Goal: Find contact information: Find contact information

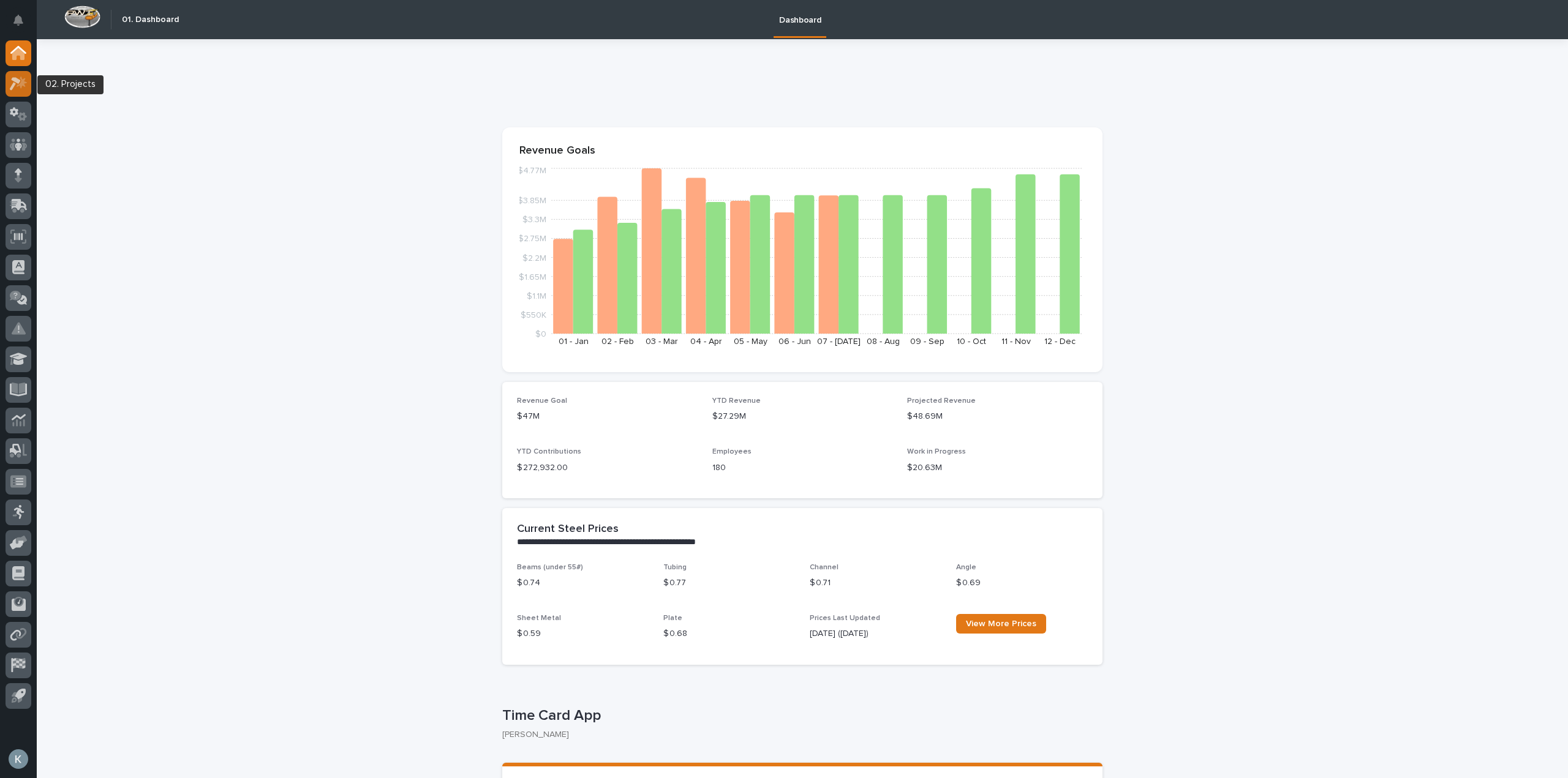
click at [23, 88] on icon at bounding box center [19, 83] width 18 height 14
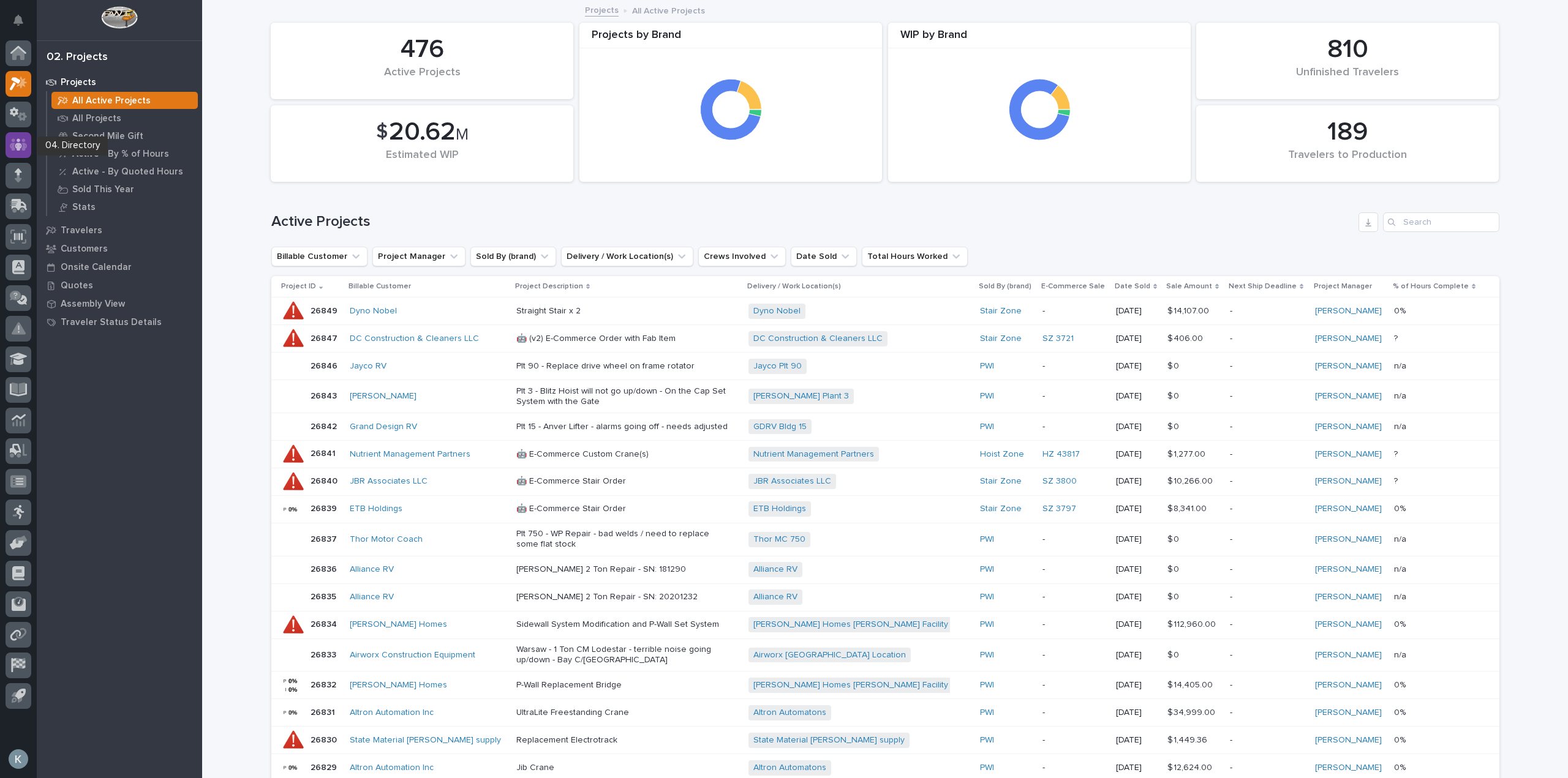
click at [15, 156] on div at bounding box center [18, 145] width 26 height 25
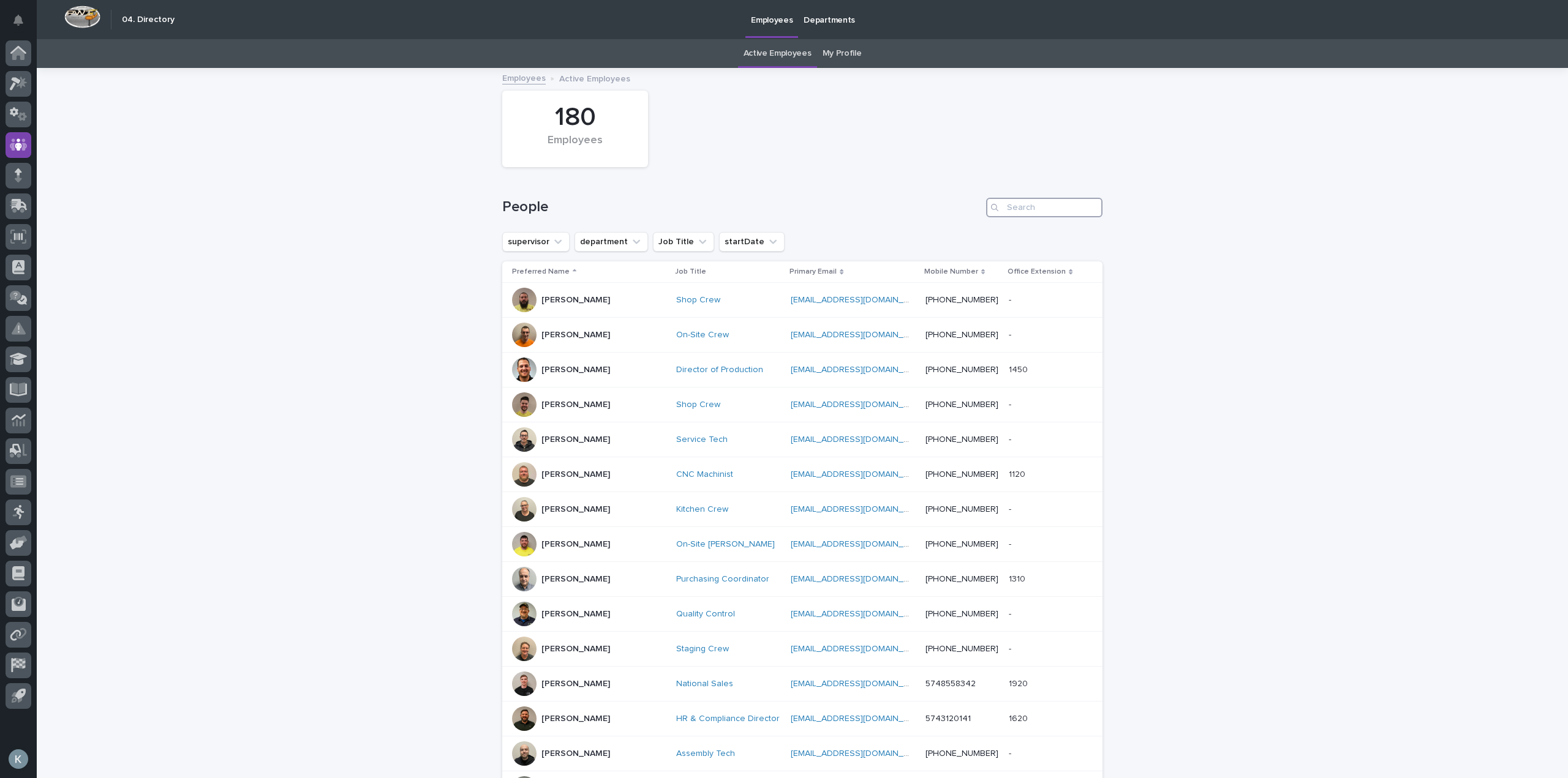
click at [1046, 206] on input "Search" at bounding box center [1044, 207] width 116 height 19
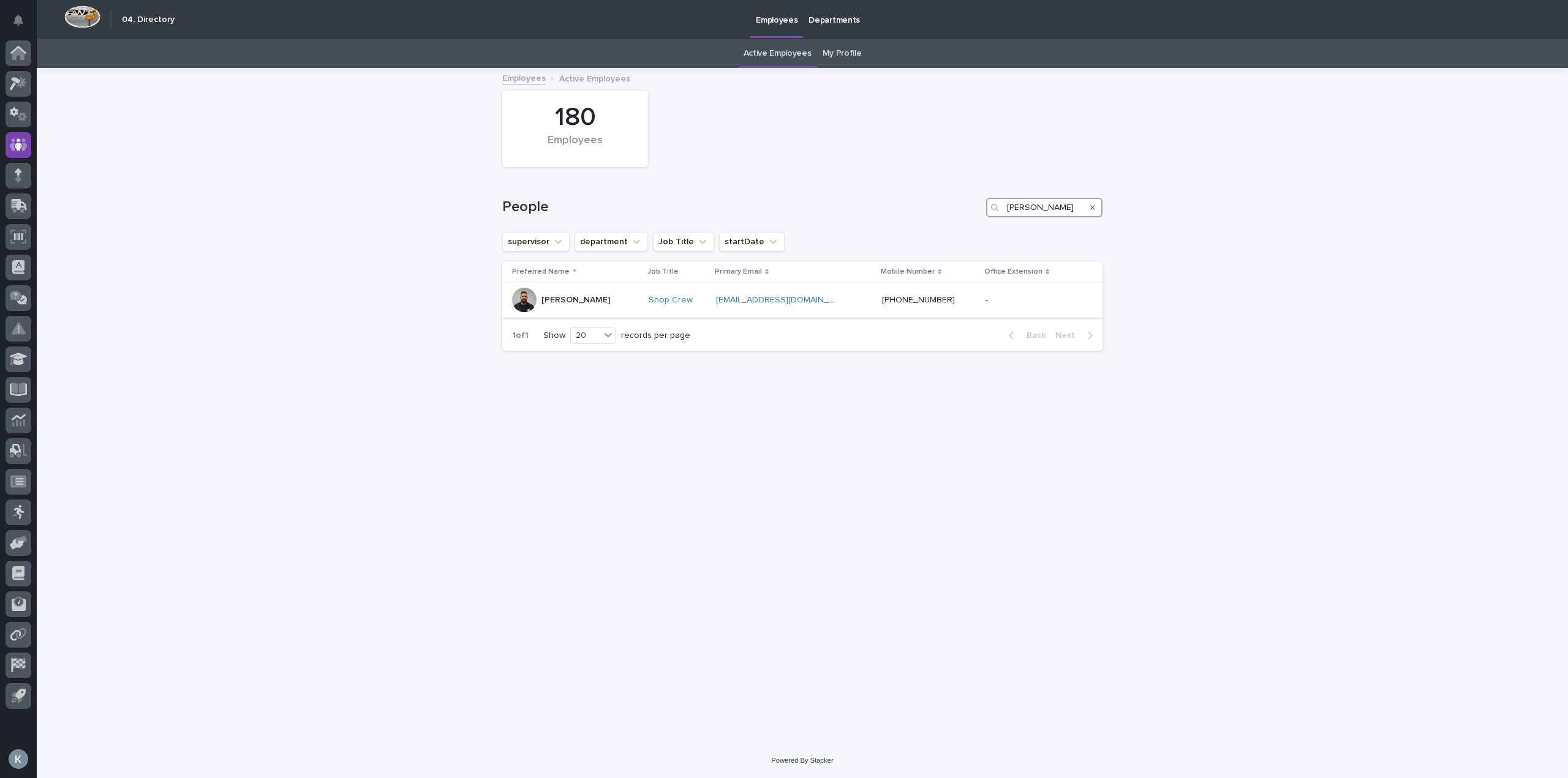
type input "[PERSON_NAME]"
click at [554, 295] on p "[PERSON_NAME]" at bounding box center [576, 300] width 68 height 11
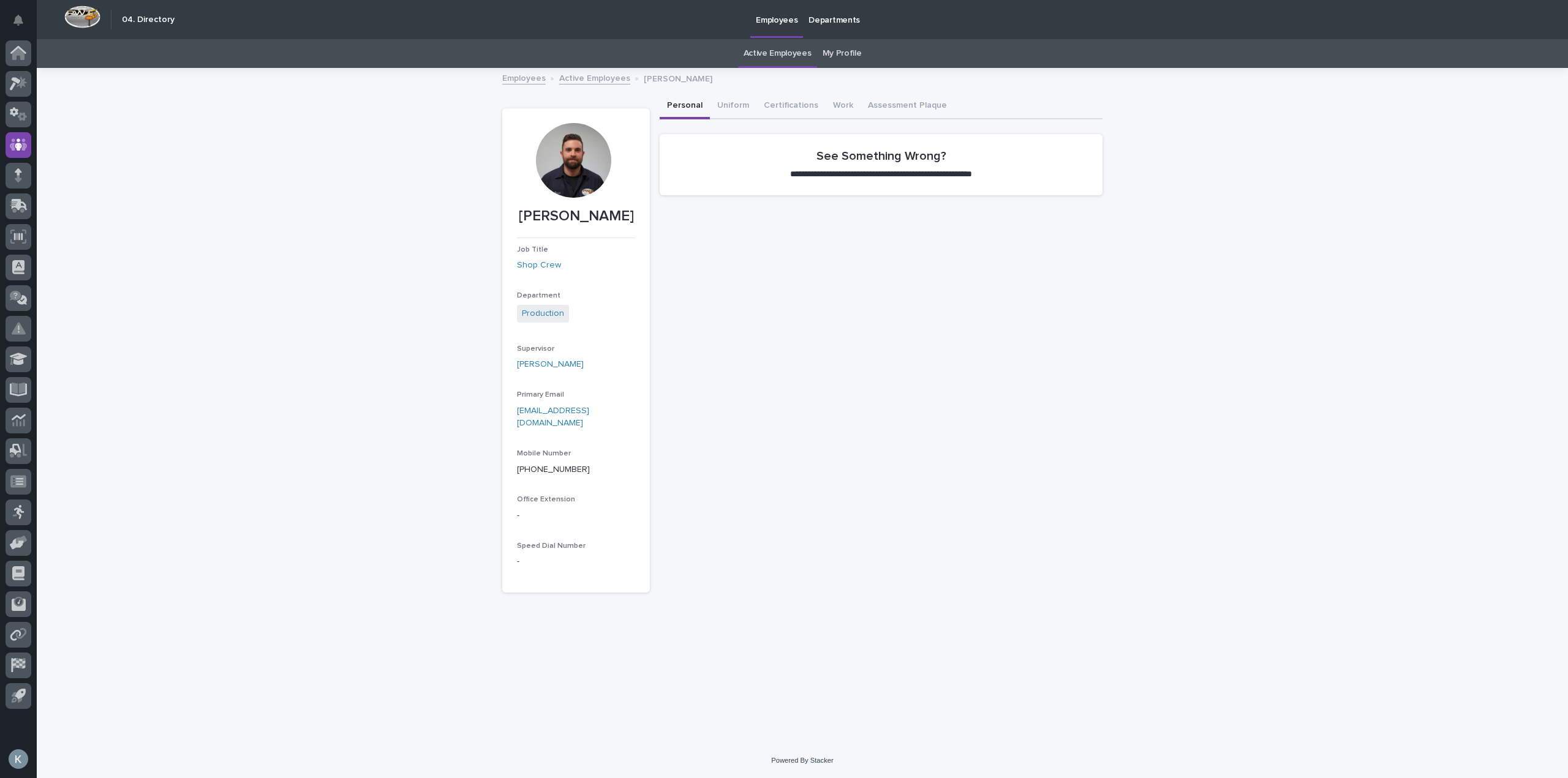
click at [569, 147] on div at bounding box center [573, 160] width 75 height 75
click at [1220, 352] on div "**********" at bounding box center [802, 406] width 1531 height 674
